Goal: Task Accomplishment & Management: Use online tool/utility

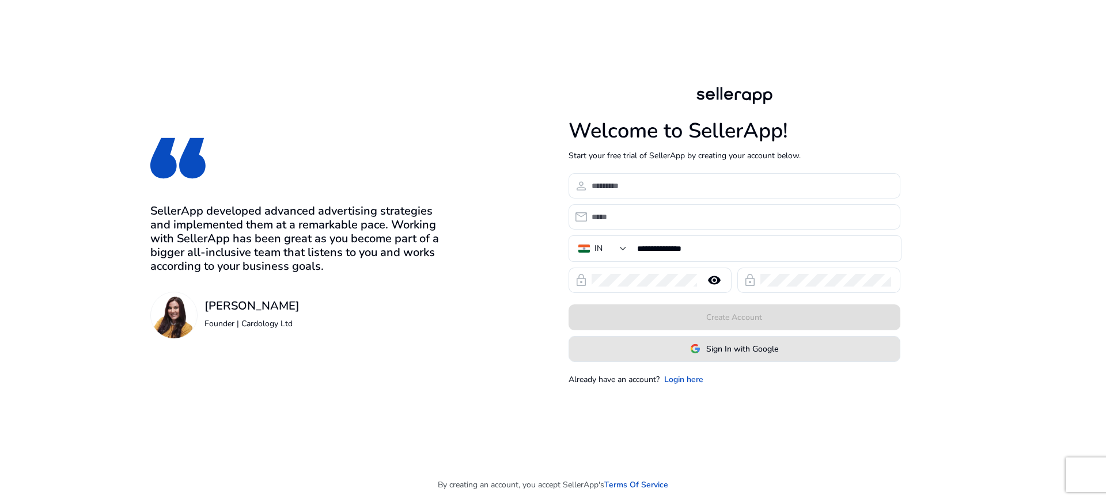
click at [710, 355] on span at bounding box center [734, 349] width 330 height 28
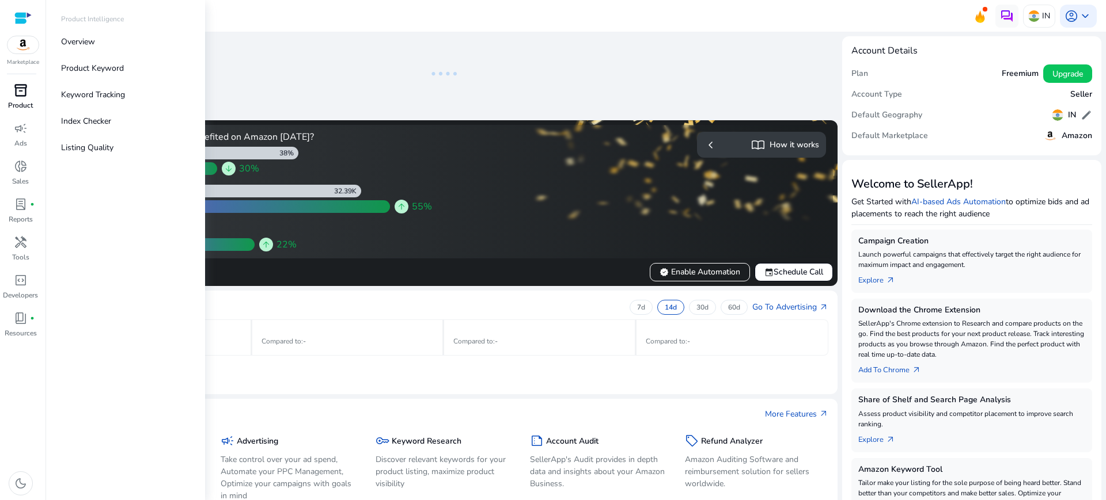
click at [22, 102] on p "Product" at bounding box center [20, 105] width 25 height 10
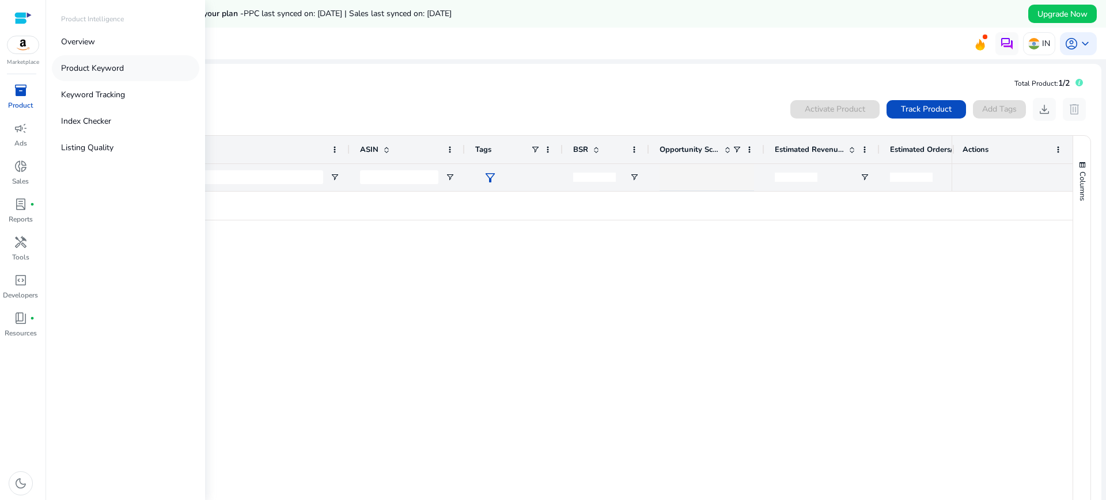
click at [108, 64] on p "Product Keyword" at bounding box center [92, 68] width 63 height 12
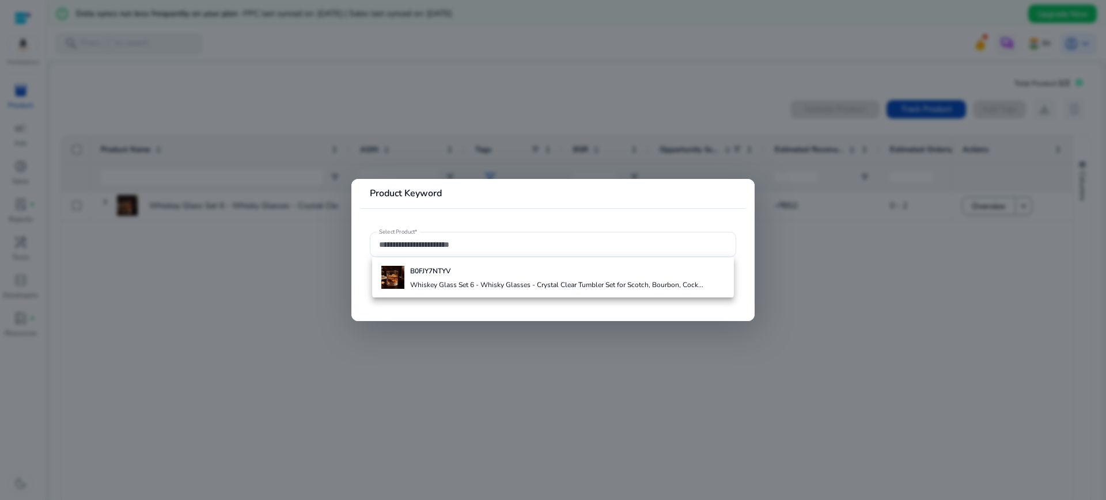
click at [325, 330] on div at bounding box center [553, 250] width 1106 height 500
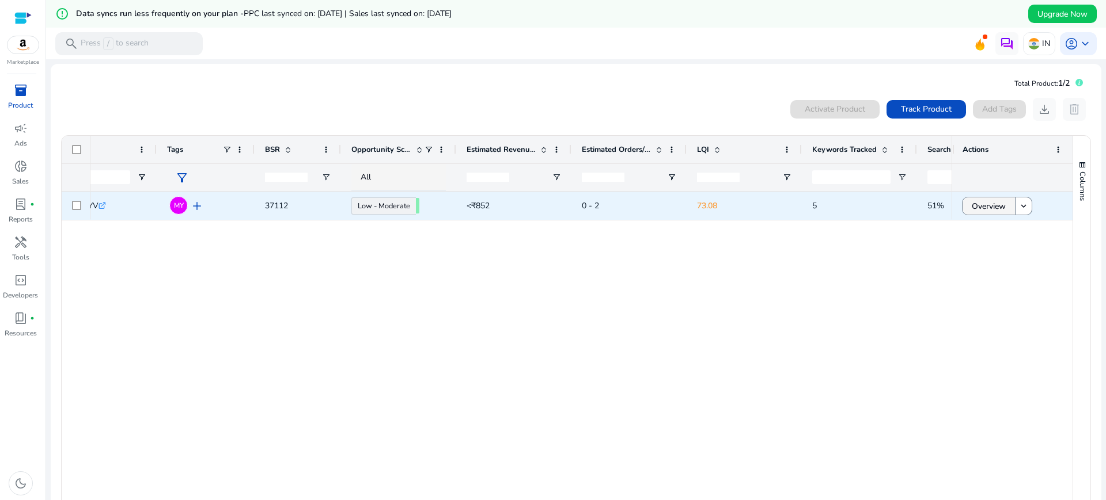
click at [977, 202] on span "Overview" at bounding box center [988, 207] width 34 height 24
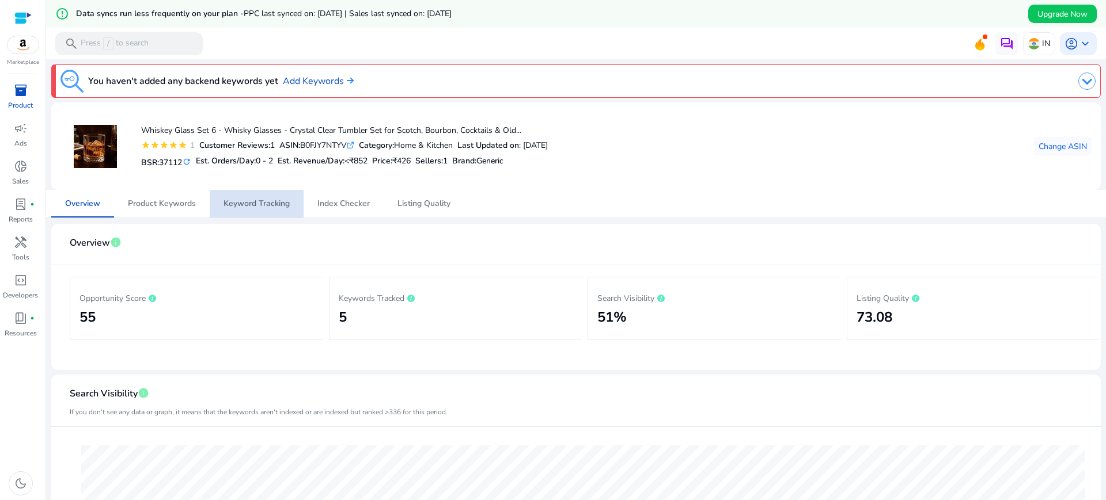
click at [288, 204] on span "Keyword Tracking" at bounding box center [256, 204] width 66 height 8
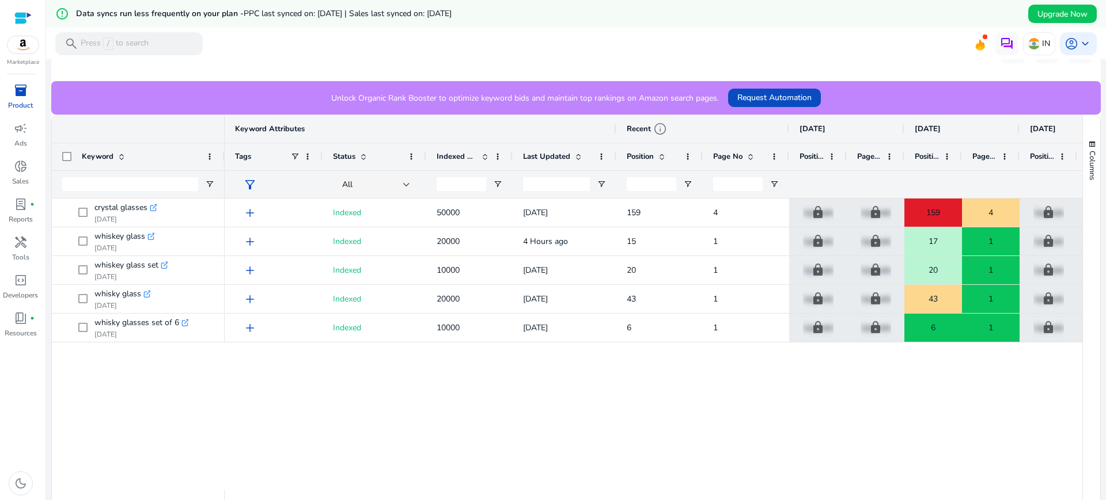
scroll to position [272, 0]
